Goal: Transaction & Acquisition: Purchase product/service

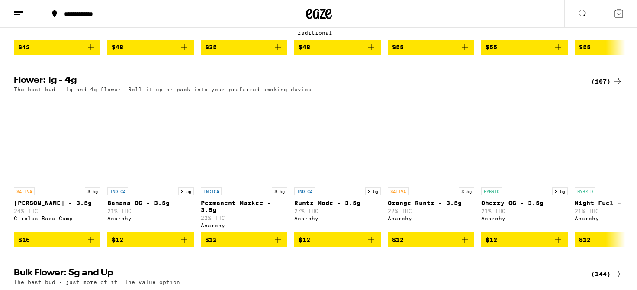
scroll to position [1058, 0]
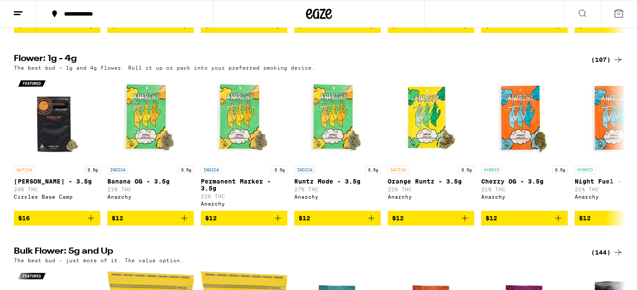
click at [623, 65] on icon at bounding box center [618, 60] width 10 height 10
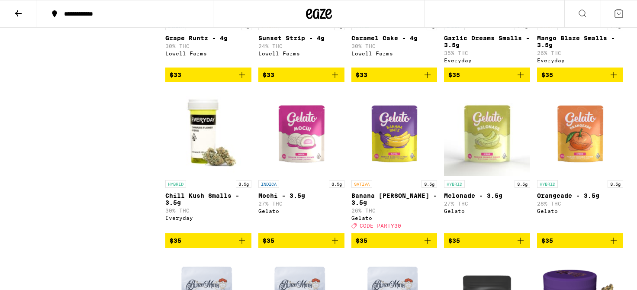
scroll to position [991, 0]
